Goal: Transaction & Acquisition: Purchase product/service

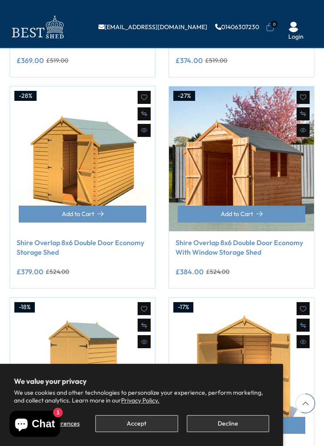
scroll to position [717, 0]
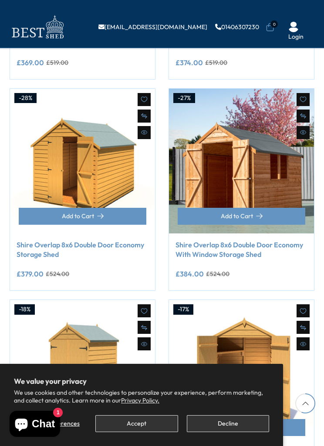
click at [273, 173] on img at bounding box center [241, 161] width 145 height 145
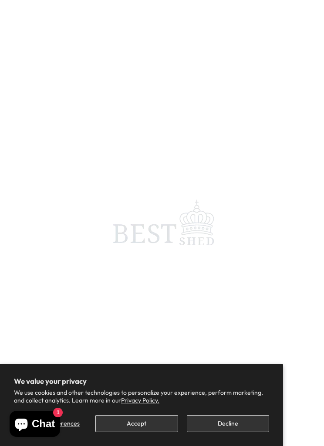
click at [239, 422] on button "Decline" at bounding box center [228, 424] width 82 height 17
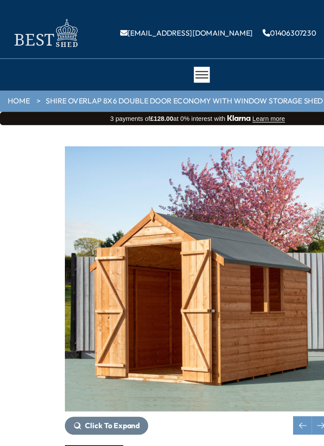
click at [15, 85] on link "HOME" at bounding box center [16, 83] width 18 height 9
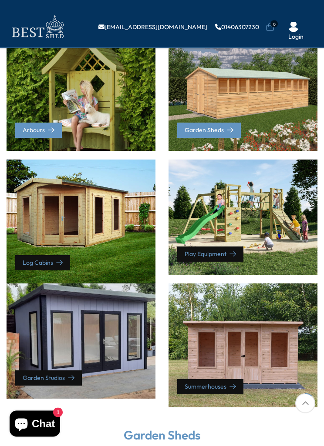
scroll to position [253, 0]
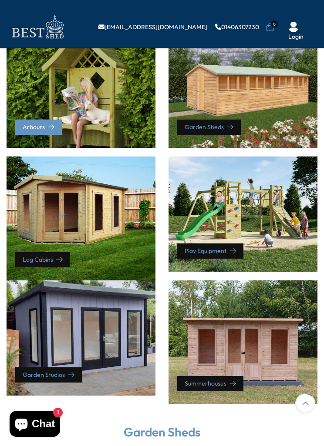
click at [237, 123] on link "Garden Sheds" at bounding box center [209, 127] width 64 height 15
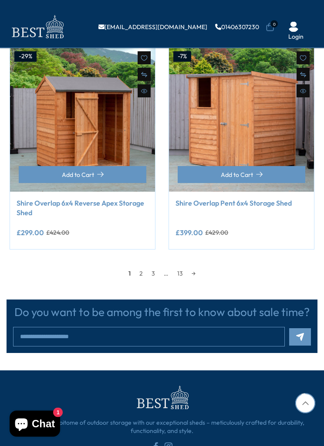
scroll to position [1193, 0]
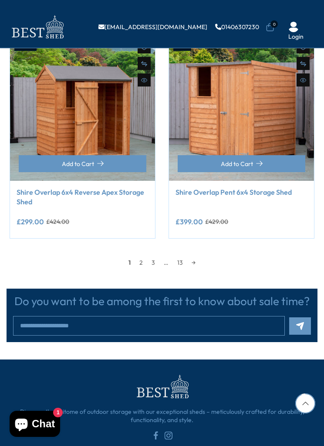
click at [146, 260] on link "2" at bounding box center [141, 262] width 12 height 13
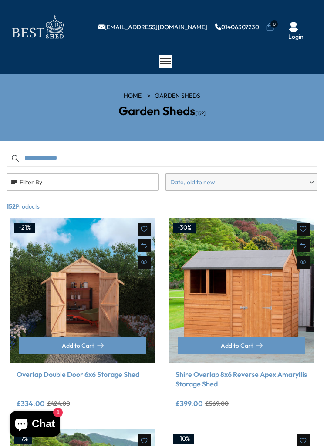
click at [80, 183] on span "Filter By" at bounding box center [82, 182] width 151 height 17
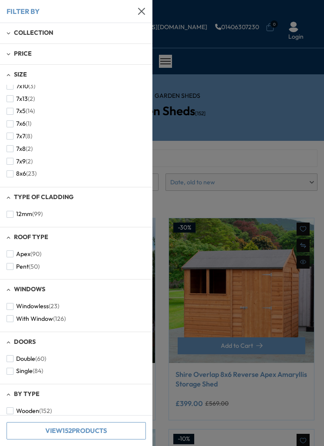
scroll to position [232, 0]
click at [15, 166] on button "8x6 (23)" at bounding box center [22, 172] width 30 height 13
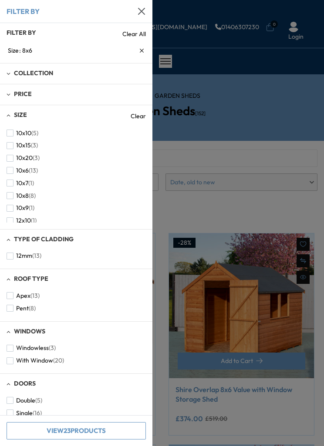
click at [268, 164] on div at bounding box center [162, 223] width 324 height 446
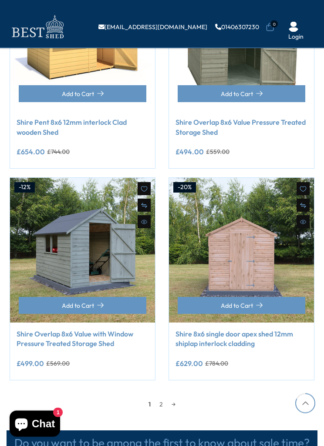
scroll to position [1066, 0]
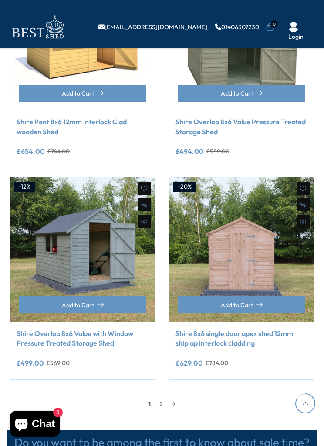
click at [167, 403] on link "→" at bounding box center [173, 404] width 13 height 13
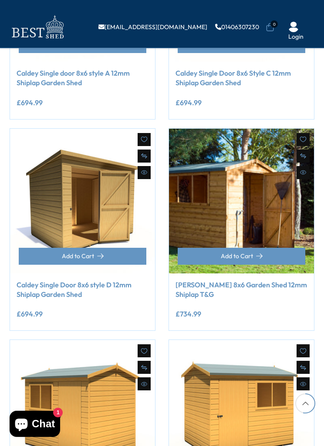
scroll to position [691, 0]
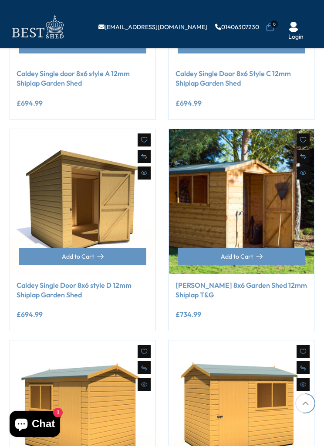
click at [280, 218] on img at bounding box center [241, 201] width 145 height 145
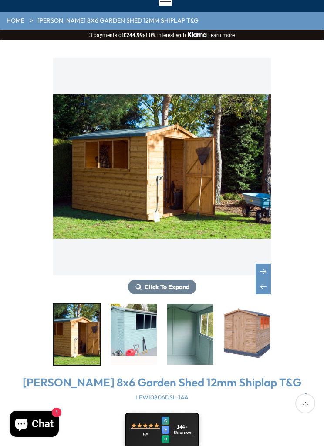
scroll to position [69, 0]
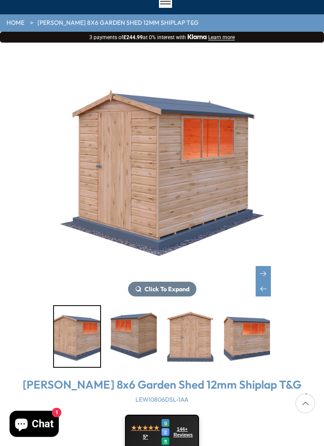
click at [137, 338] on img "6 / 18" at bounding box center [134, 336] width 46 height 61
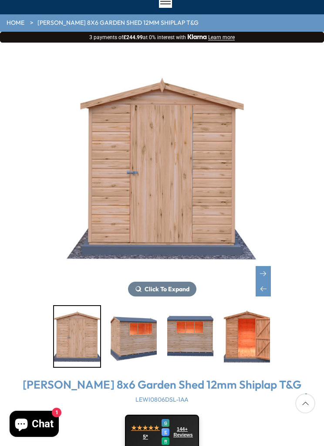
click at [182, 335] on div at bounding box center [162, 336] width 218 height 63
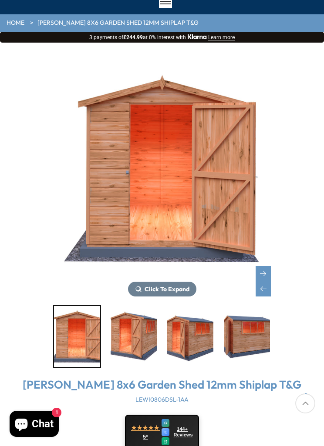
click at [253, 332] on div at bounding box center [162, 336] width 218 height 63
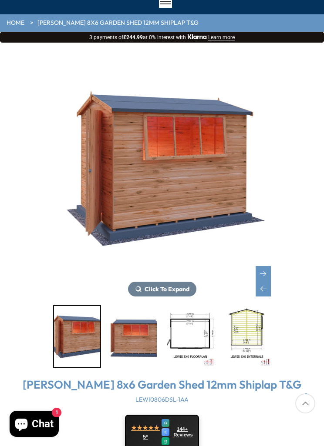
click at [261, 332] on img "16 / 18" at bounding box center [247, 336] width 46 height 61
click at [173, 292] on span "Click To Expand" at bounding box center [166, 289] width 45 height 8
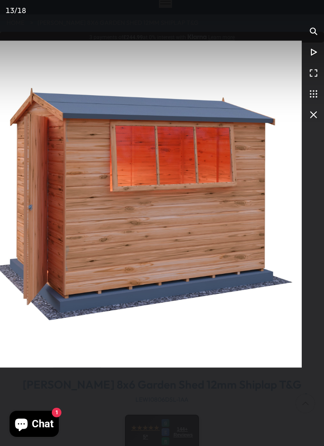
click at [224, 403] on div "You can close this modal content with the ESC key" at bounding box center [162, 223] width 324 height 446
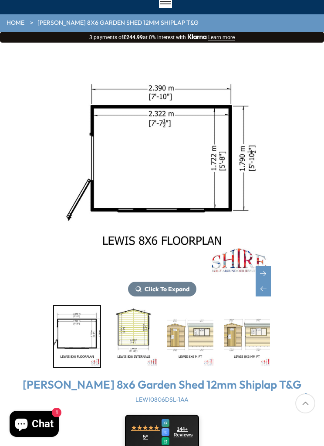
click at [254, 330] on img "18 / 18" at bounding box center [247, 336] width 46 height 61
click at [204, 339] on img "17 / 18" at bounding box center [190, 336] width 46 height 61
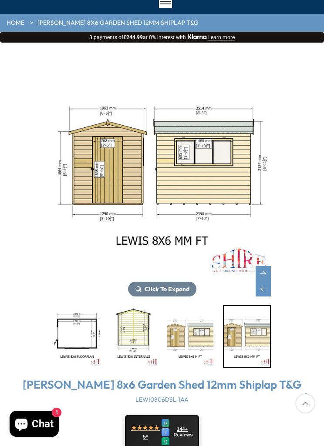
click at [262, 338] on img "18 / 18" at bounding box center [247, 336] width 46 height 61
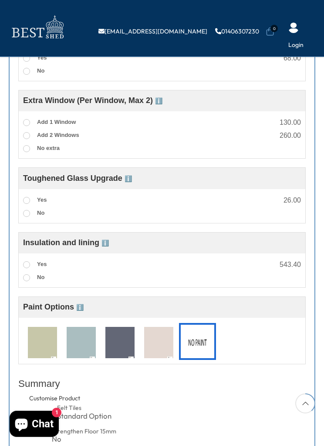
scroll to position [969, 0]
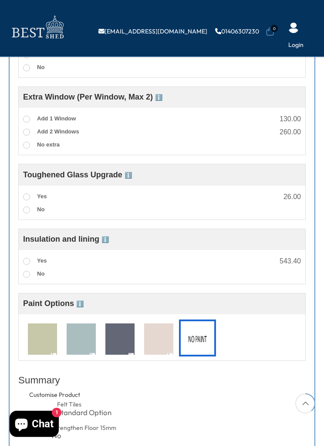
click at [91, 347] on img at bounding box center [81, 340] width 29 height 32
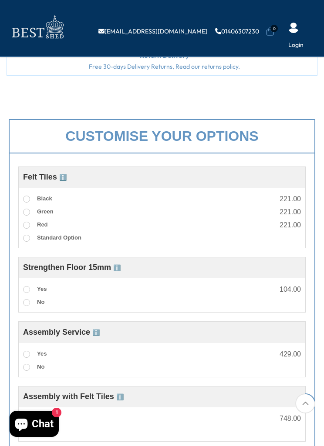
scroll to position [540, 0]
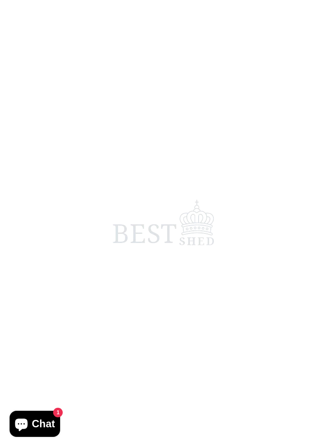
scroll to position [47, 0]
